Goal: Transaction & Acquisition: Book appointment/travel/reservation

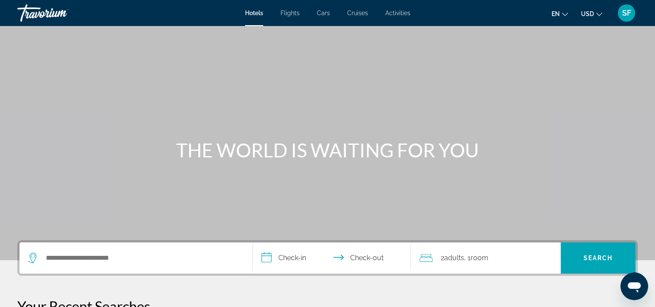
click at [325, 13] on span "Cars" at bounding box center [323, 13] width 13 height 7
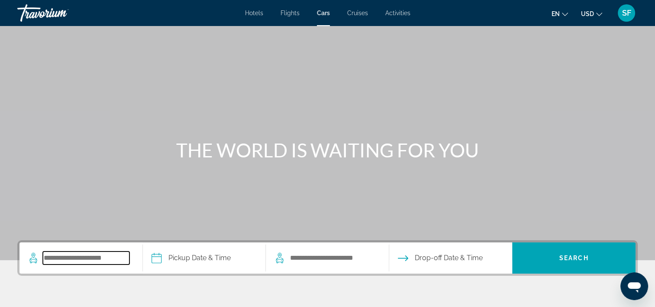
click at [73, 257] on input "Search pickup location" at bounding box center [86, 257] width 87 height 13
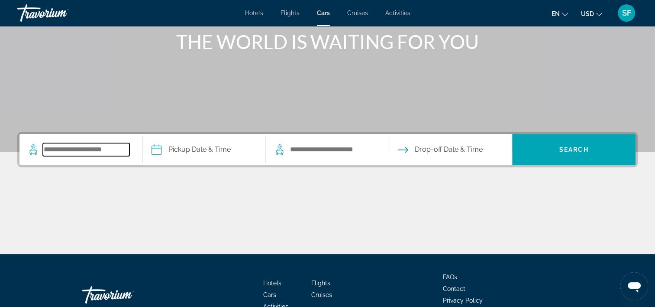
scroll to position [161, 0]
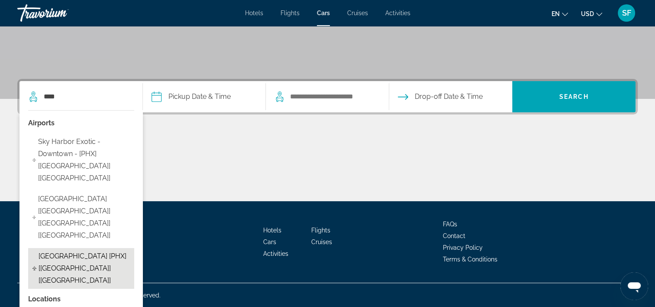
click at [66, 250] on span "[GEOGRAPHIC_DATA] [PHX] [[GEOGRAPHIC_DATA]] [[GEOGRAPHIC_DATA]]" at bounding box center [84, 268] width 91 height 36
type input "**********"
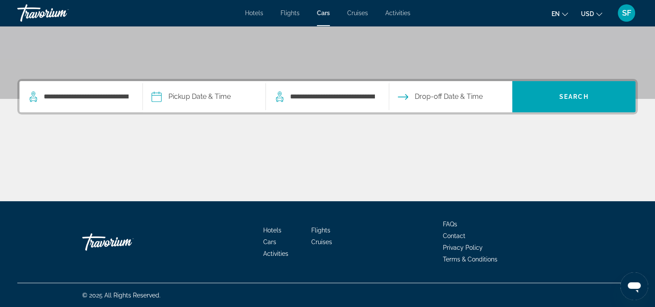
click at [209, 90] on input "Pickup date" at bounding box center [204, 98] width 127 height 34
